Goal: Task Accomplishment & Management: Complete application form

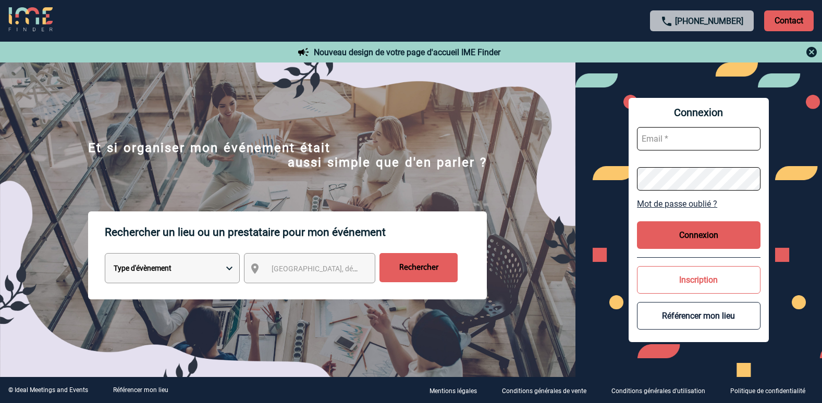
click at [669, 139] on input "text" at bounding box center [698, 138] width 123 height 23
type input "[PERSON_NAME][EMAIL_ADDRESS][DOMAIN_NAME]"
click at [701, 240] on button "Connexion" at bounding box center [698, 235] width 123 height 28
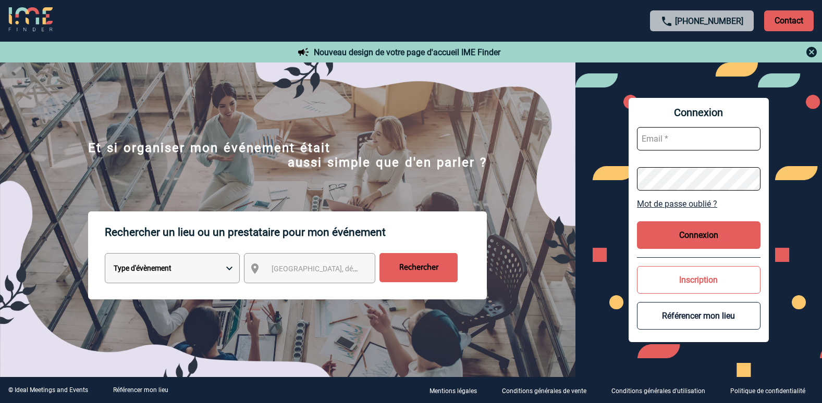
click at [687, 284] on button "Inscription" at bounding box center [698, 280] width 123 height 28
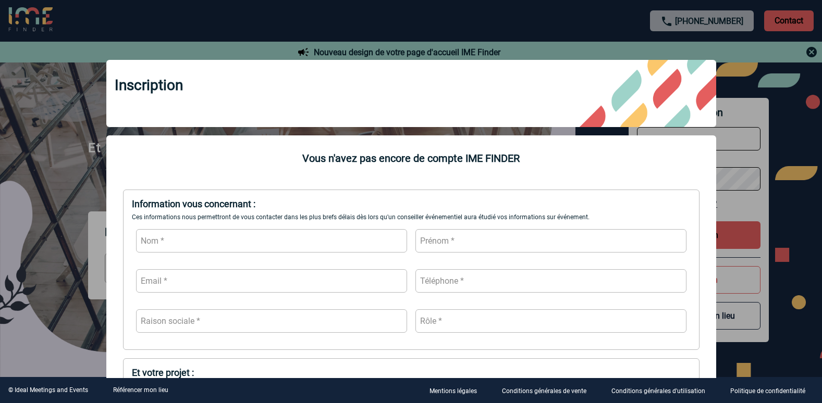
click at [226, 249] on input "text" at bounding box center [271, 240] width 271 height 23
type input "MAHAMADALY"
click at [586, 246] on input "text" at bounding box center [550, 240] width 271 height 23
type input "Sandra"
click at [322, 285] on input "text" at bounding box center [271, 280] width 271 height 23
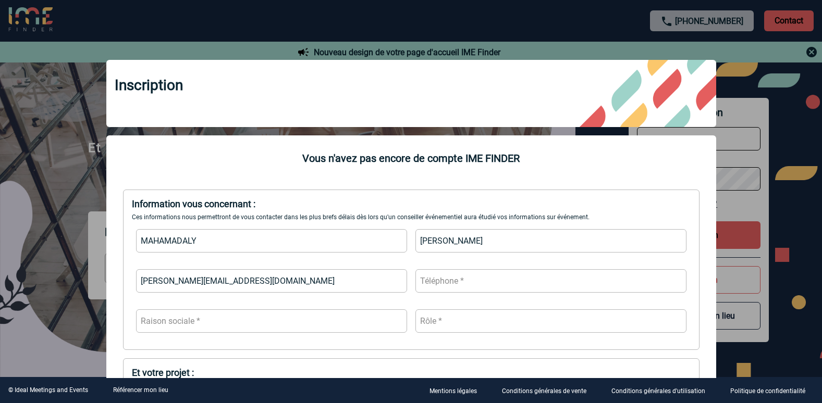
type input "[PERSON_NAME][EMAIL_ADDRESS][DOMAIN_NAME]"
click at [445, 288] on input "text" at bounding box center [550, 280] width 271 height 23
type input "0664400744"
click at [371, 321] on input "text" at bounding box center [271, 320] width 271 height 23
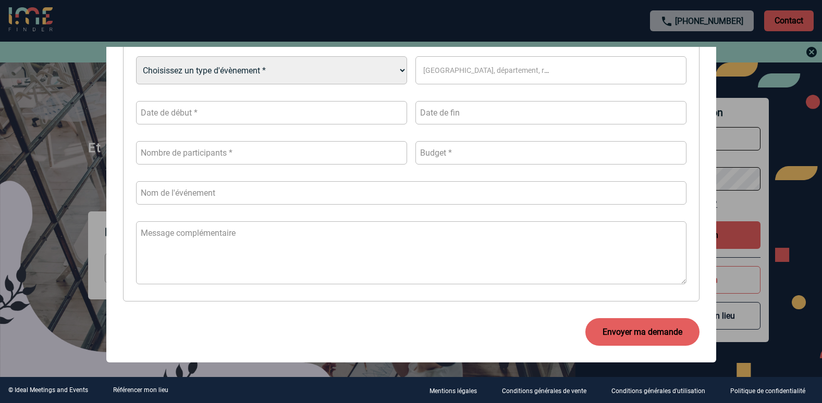
scroll to position [336, 0]
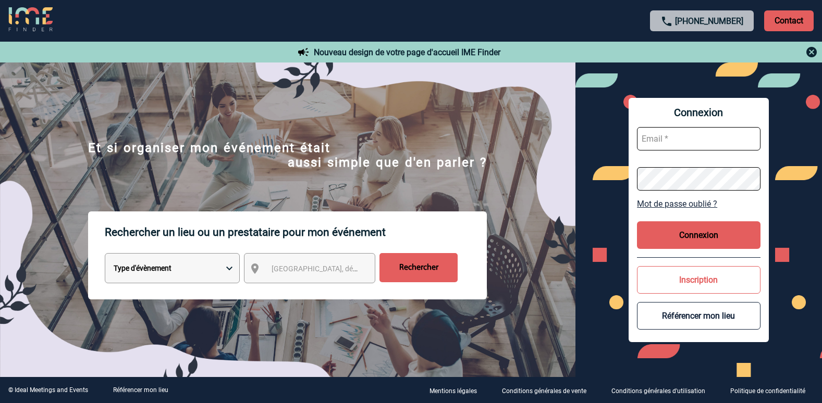
click at [664, 134] on input "text" at bounding box center [698, 138] width 123 height 23
type input "[PERSON_NAME][EMAIL_ADDRESS][DOMAIN_NAME]"
click at [691, 233] on button "Connexion" at bounding box center [698, 235] width 123 height 28
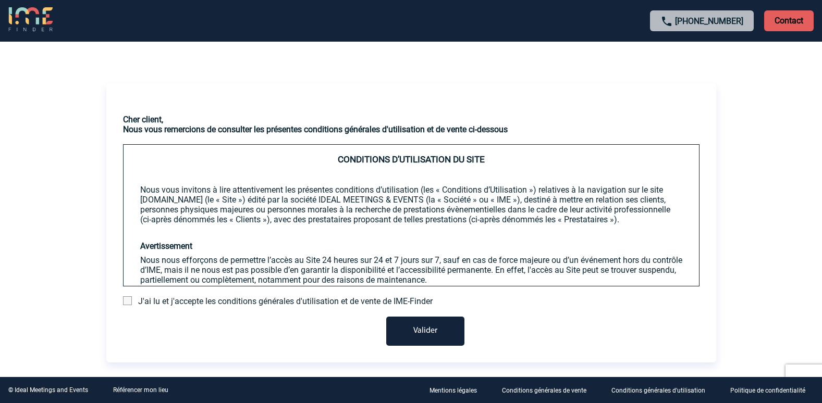
click at [125, 302] on span at bounding box center [127, 300] width 9 height 9
click at [0, 0] on input "checkbox" at bounding box center [0, 0] width 0 height 0
click at [436, 326] on button "Valider" at bounding box center [425, 331] width 78 height 29
